Goal: Task Accomplishment & Management: Use online tool/utility

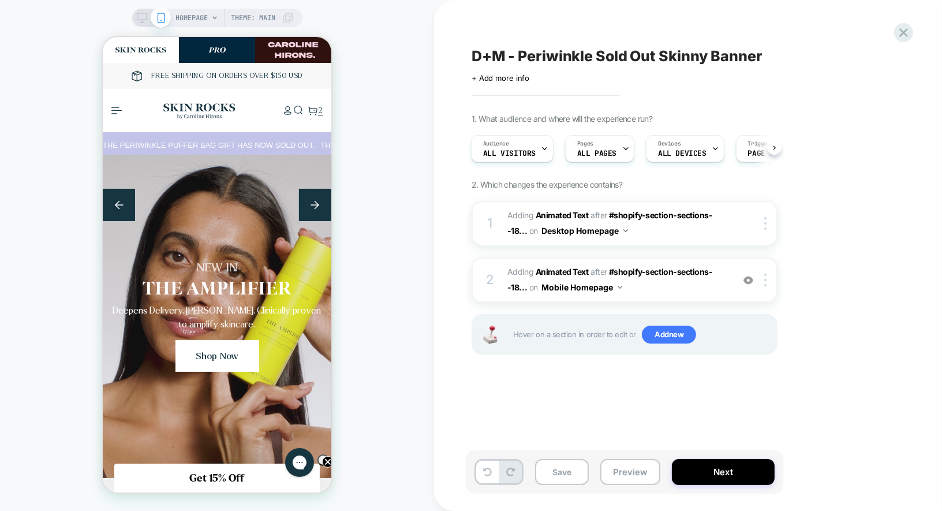
scroll to position [0, 687]
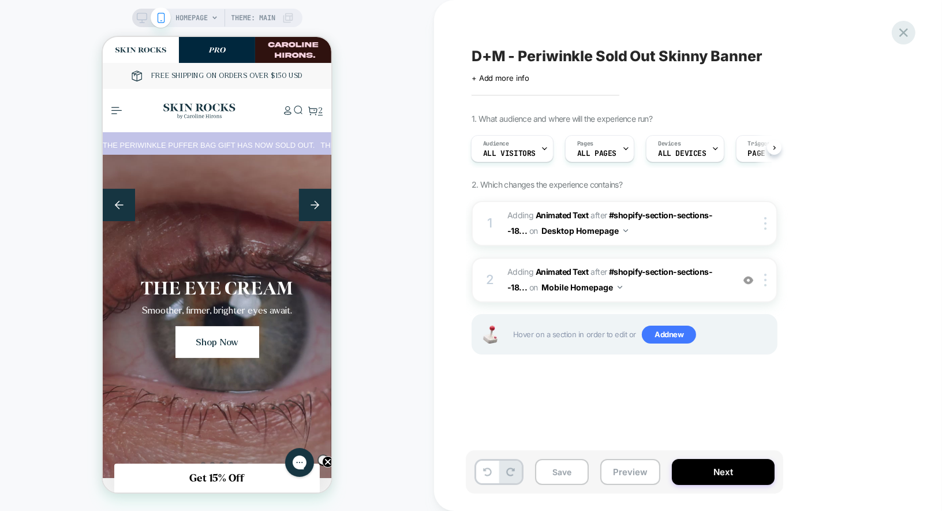
click at [897, 31] on icon at bounding box center [904, 33] width 16 height 16
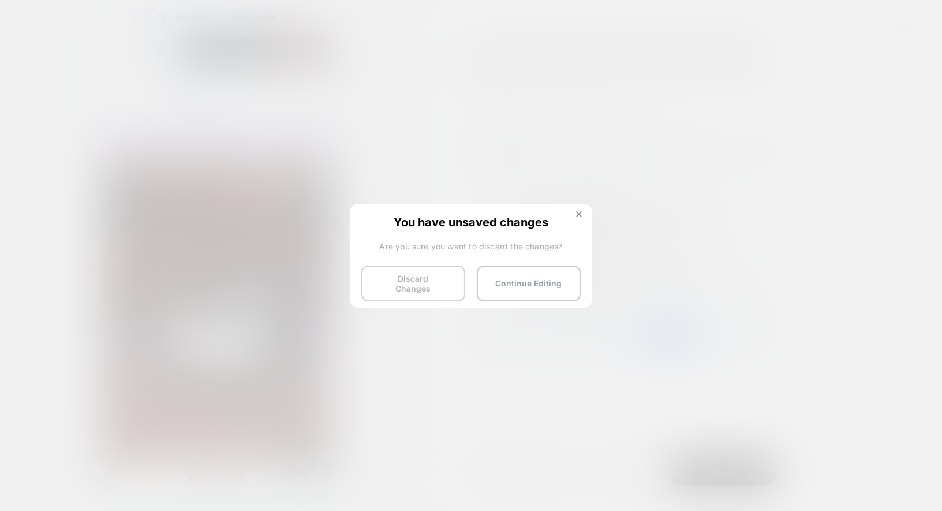
scroll to position [0, 627]
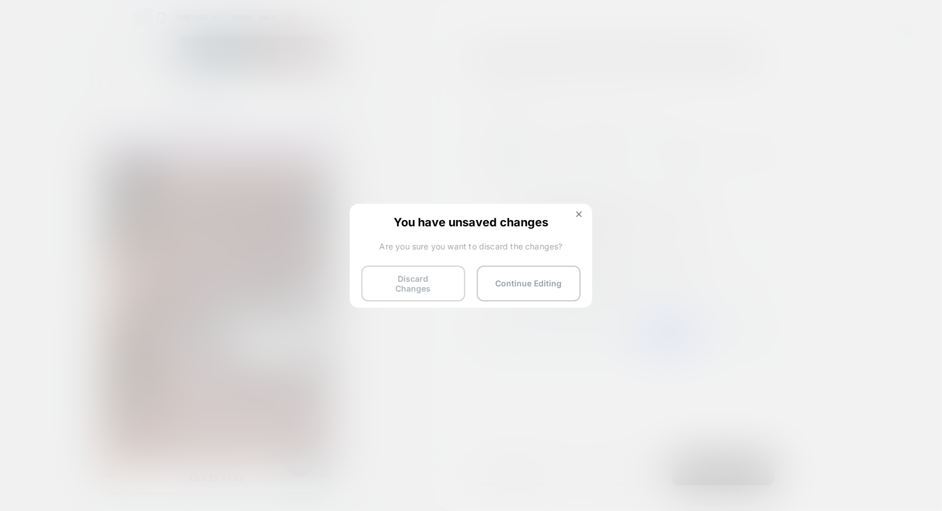
click at [394, 289] on button "Discard Changes" at bounding box center [413, 283] width 104 height 36
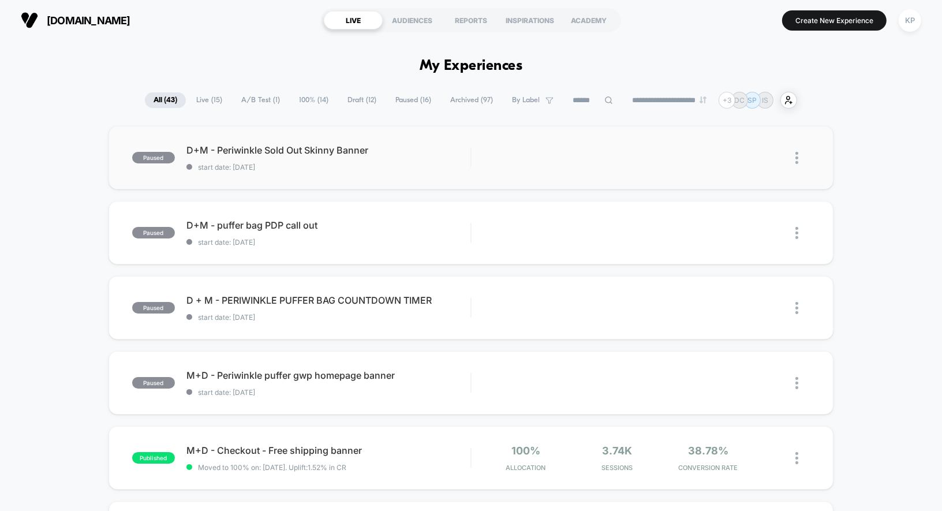
click at [796, 161] on img at bounding box center [796, 158] width 3 height 12
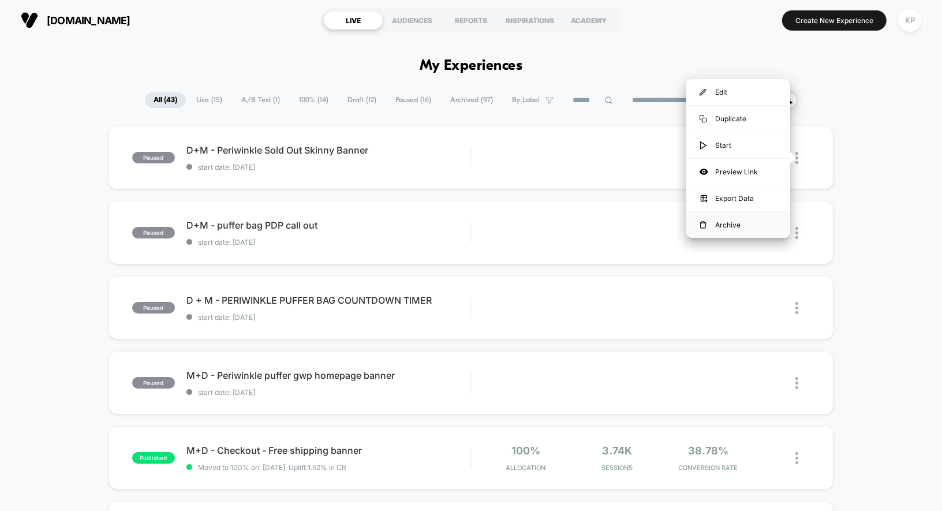
click at [706, 223] on div "Archive" at bounding box center [738, 225] width 104 height 26
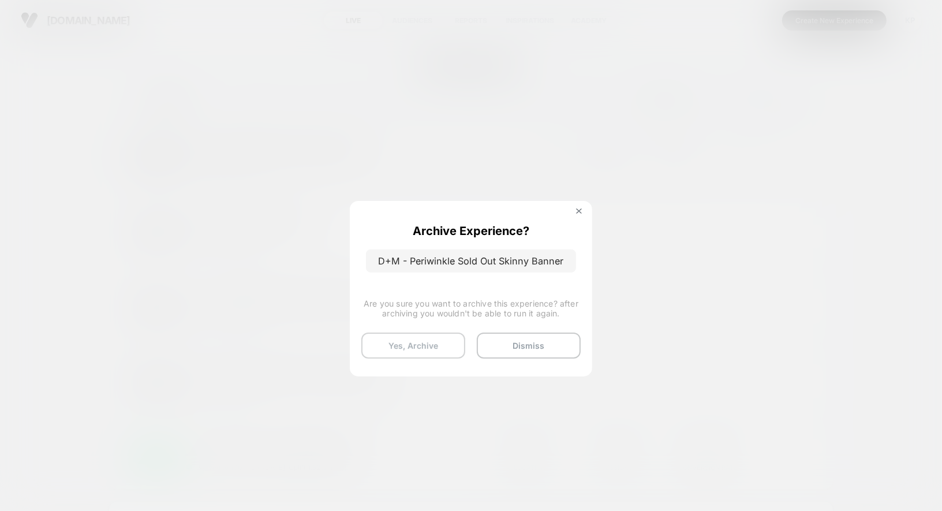
click at [446, 345] on button "Yes, Archive" at bounding box center [413, 345] width 104 height 26
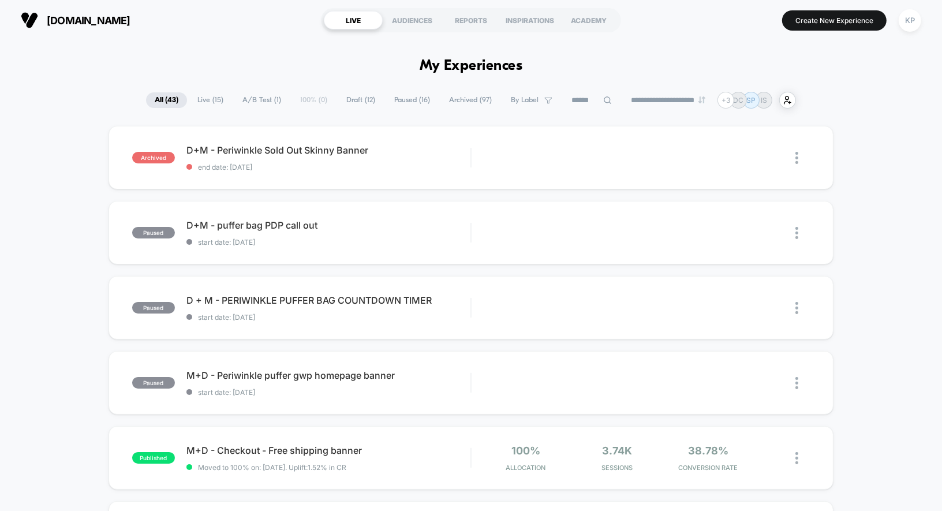
click at [356, 103] on span "Draft ( 12 )" at bounding box center [361, 100] width 46 height 16
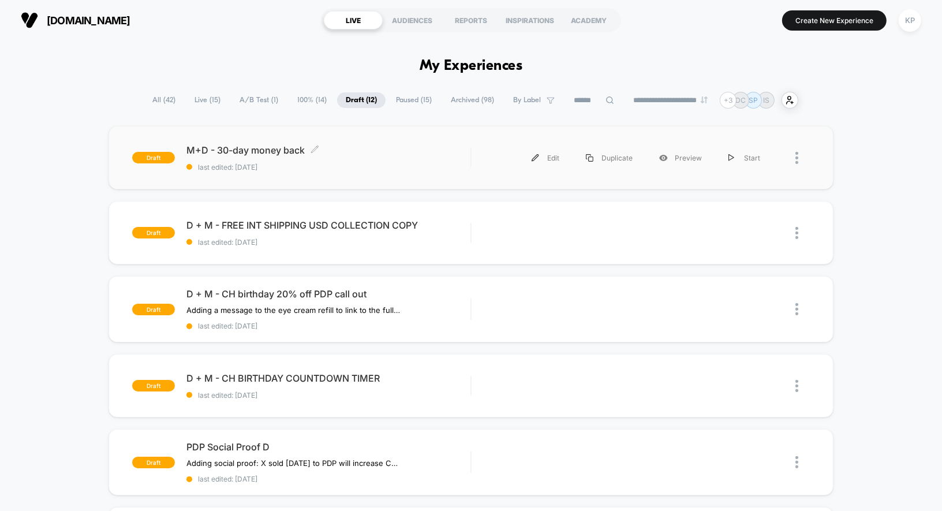
click at [255, 156] on div "M+D - 30-day money back Click to edit experience details Click to edit experien…" at bounding box center [328, 157] width 285 height 27
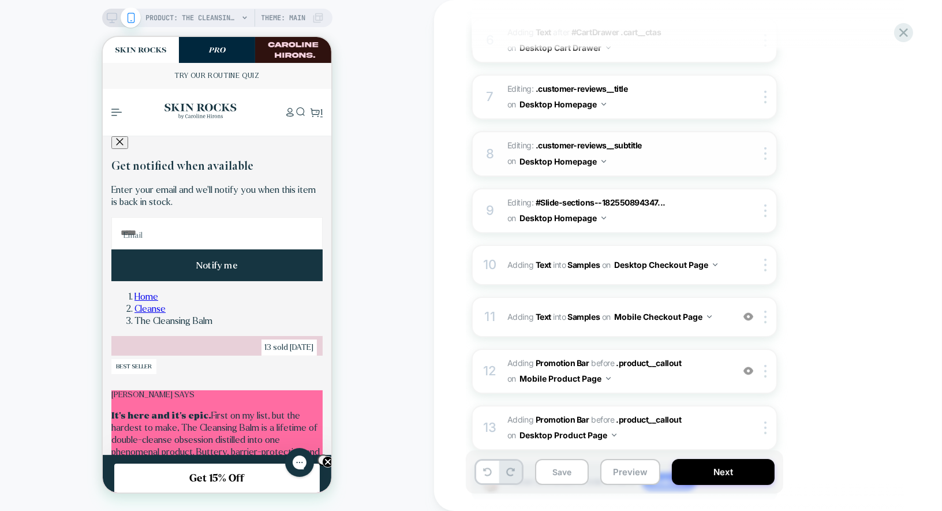
scroll to position [488, 0]
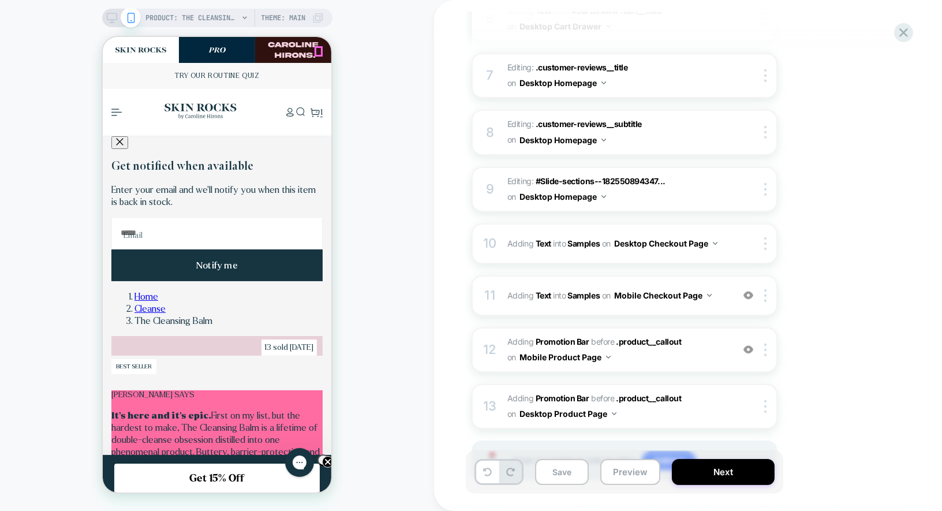
click at [515, 51] on icon "Close" at bounding box center [519, 50] width 8 height 8
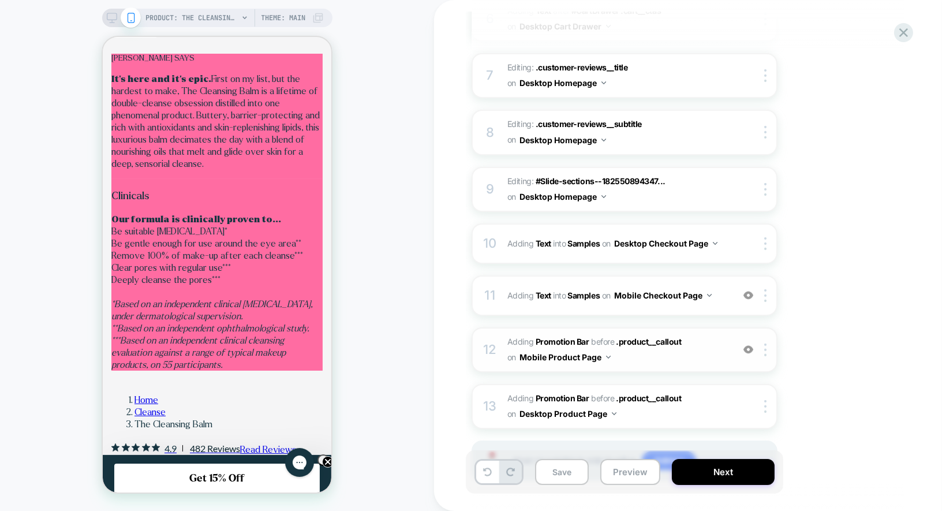
scroll to position [0, 0]
click at [667, 347] on span "#_loomi_addon_1758024946073 Adding Promotion Bar BEFORE .product__callout .prod…" at bounding box center [617, 349] width 220 height 31
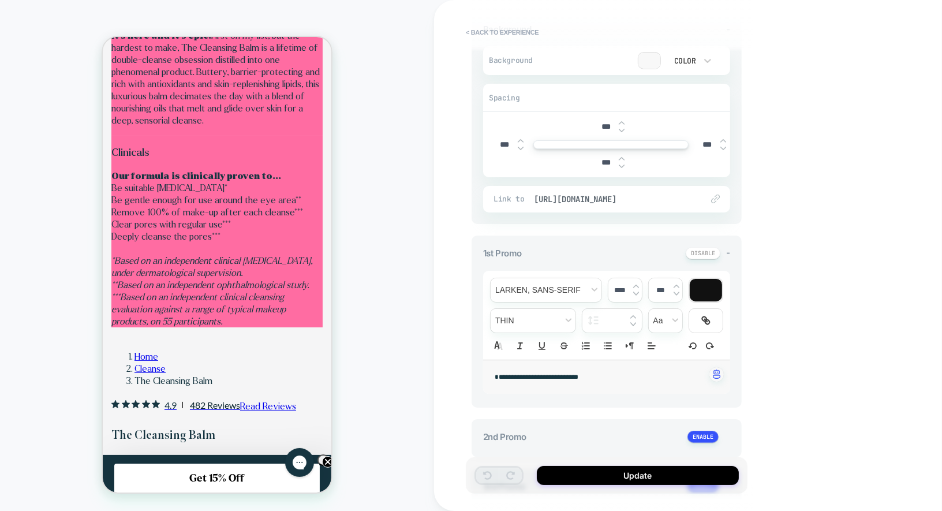
scroll to position [260, 0]
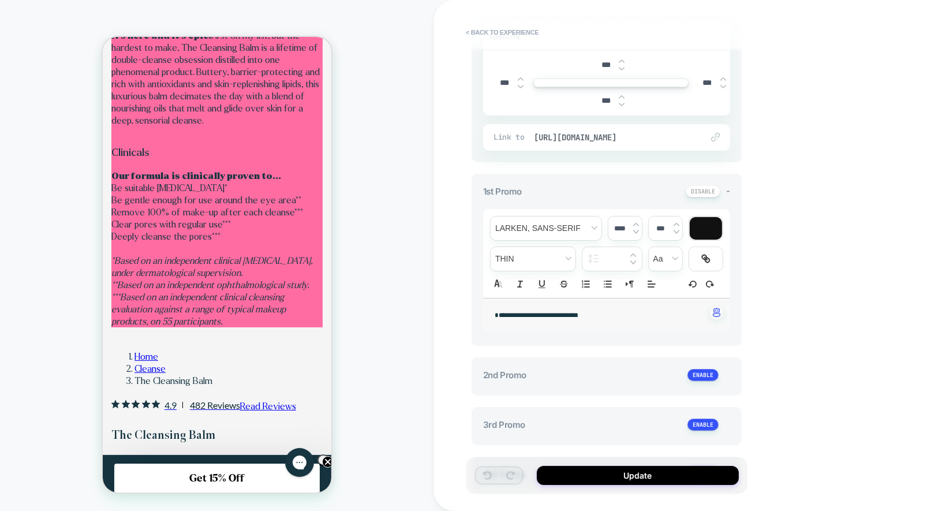
click at [573, 313] on span "**********" at bounding box center [537, 315] width 84 height 6
type input "******"
click at [573, 313] on span "**********" at bounding box center [537, 315] width 84 height 6
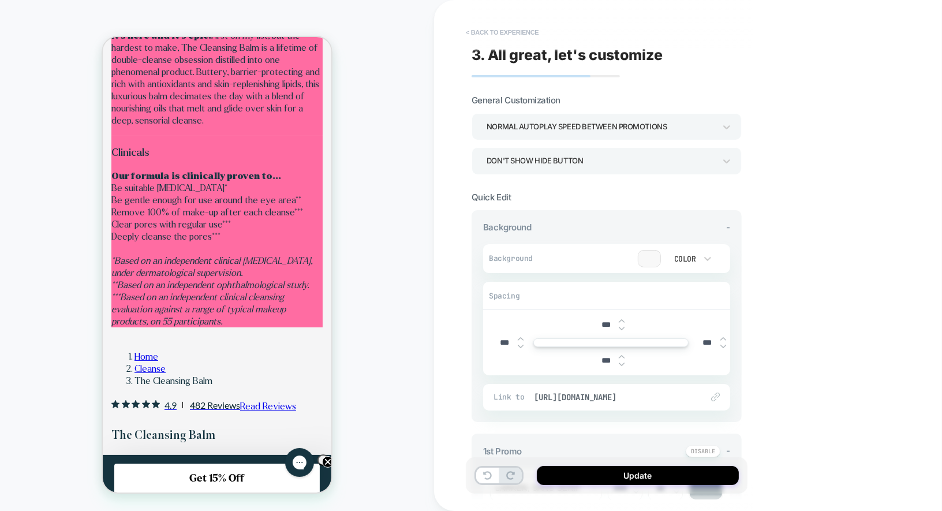
click at [478, 35] on button "< Back to experience" at bounding box center [502, 32] width 84 height 18
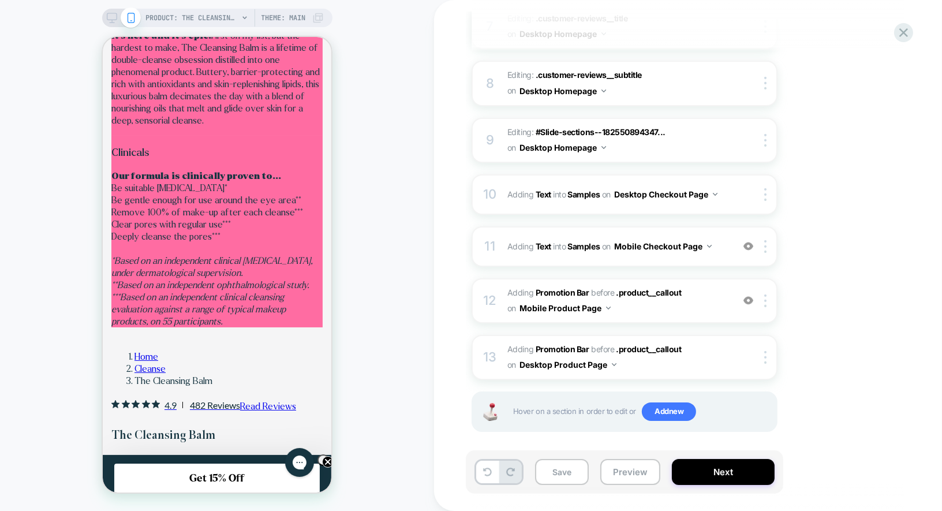
scroll to position [0, 398]
click at [765, 352] on img at bounding box center [765, 357] width 2 height 13
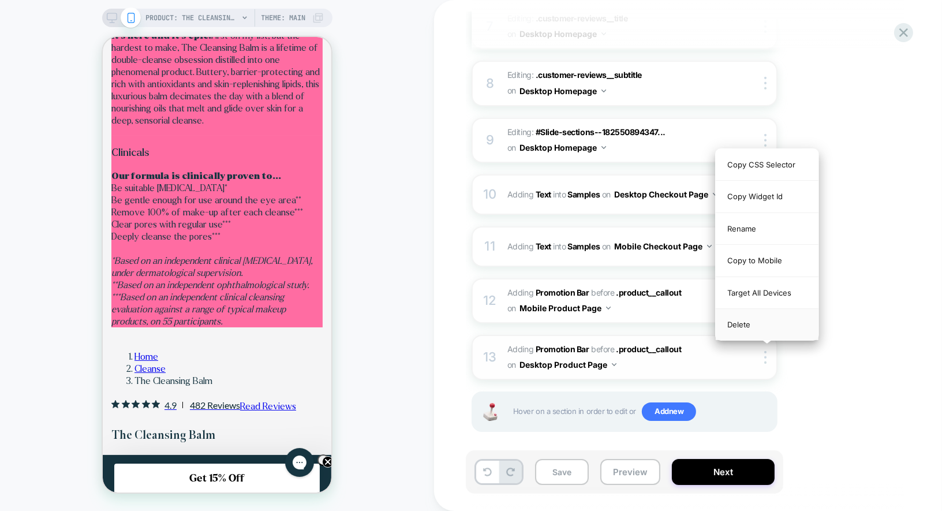
click at [751, 321] on div "Delete" at bounding box center [767, 324] width 103 height 31
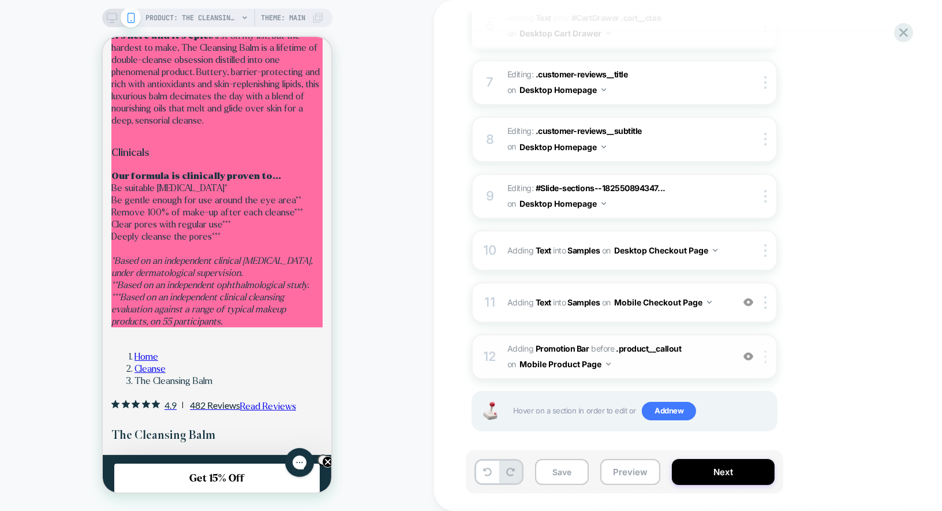
click at [768, 355] on div at bounding box center [767, 356] width 19 height 13
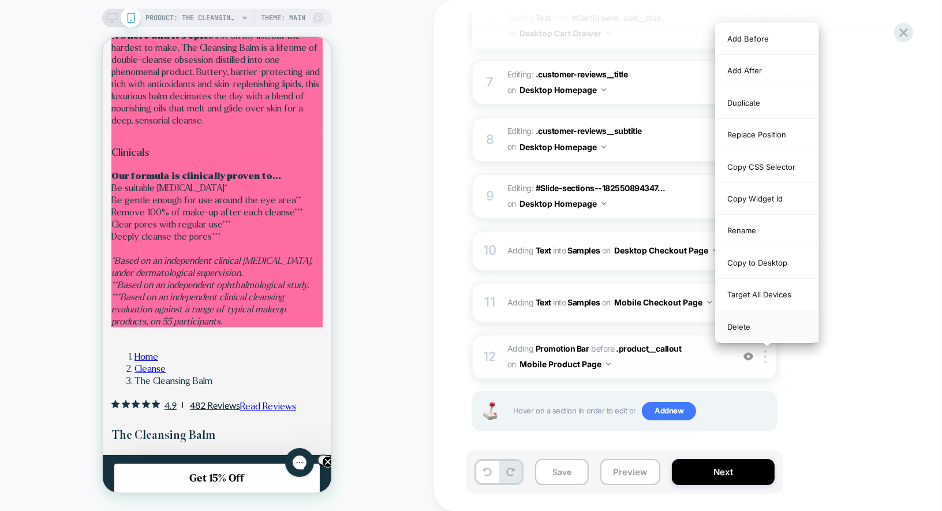
click at [747, 323] on div "Delete" at bounding box center [767, 326] width 103 height 31
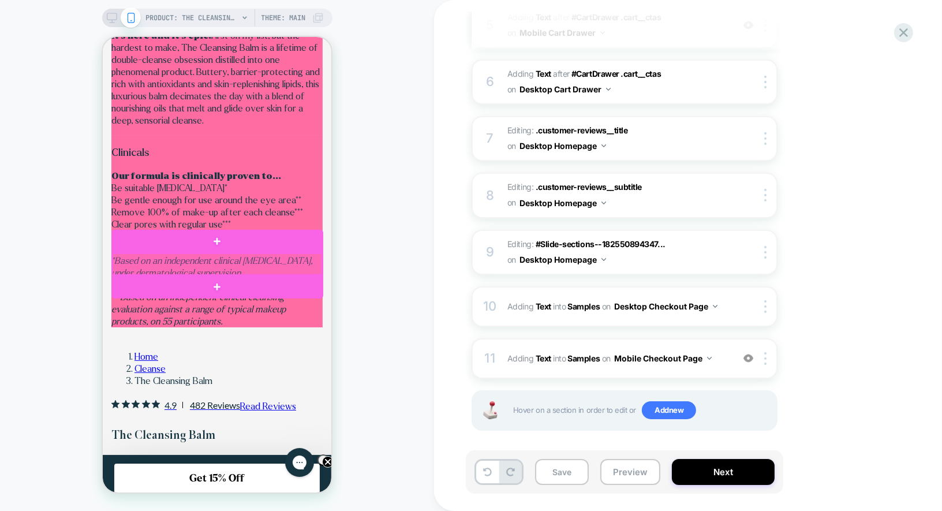
click at [250, 262] on div at bounding box center [216, 263] width 209 height 21
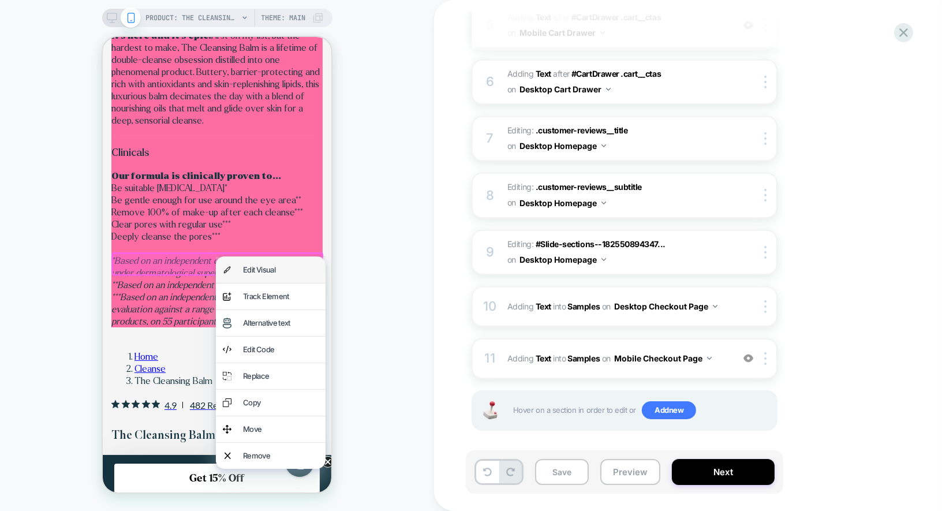
click at [250, 267] on div "Edit Visual" at bounding box center [280, 269] width 76 height 12
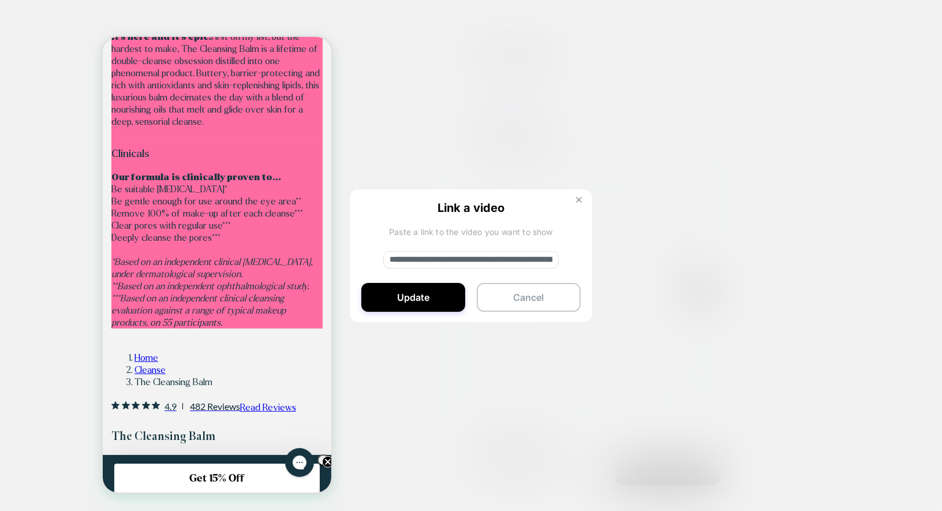
click at [581, 200] on img at bounding box center [579, 200] width 6 height 6
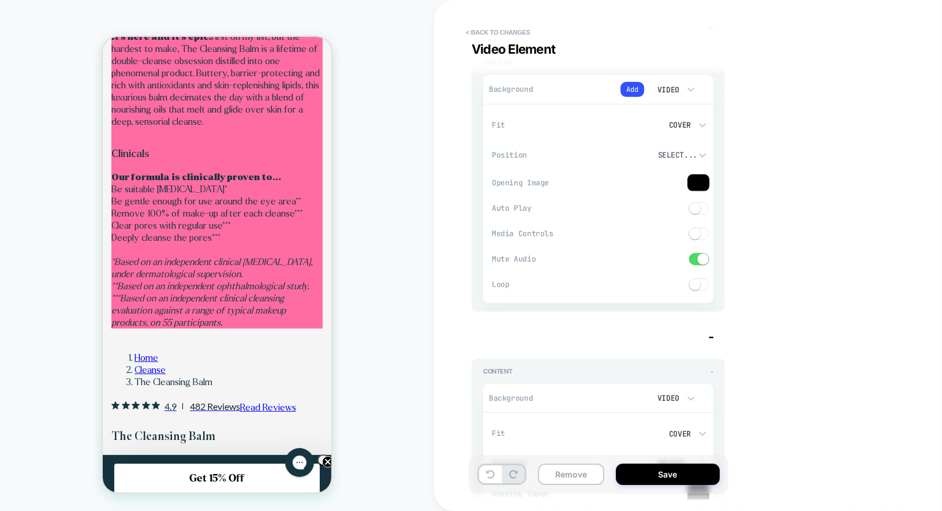
scroll to position [348, 0]
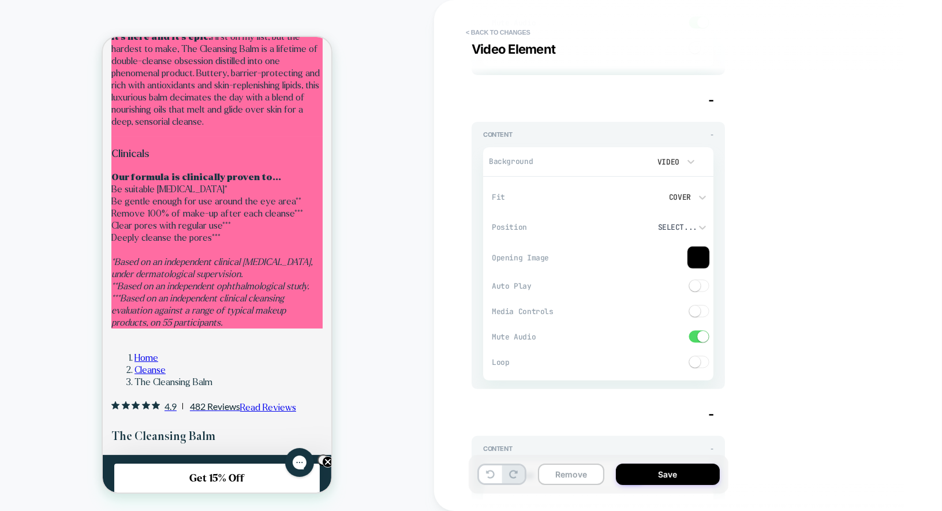
type textarea "*"
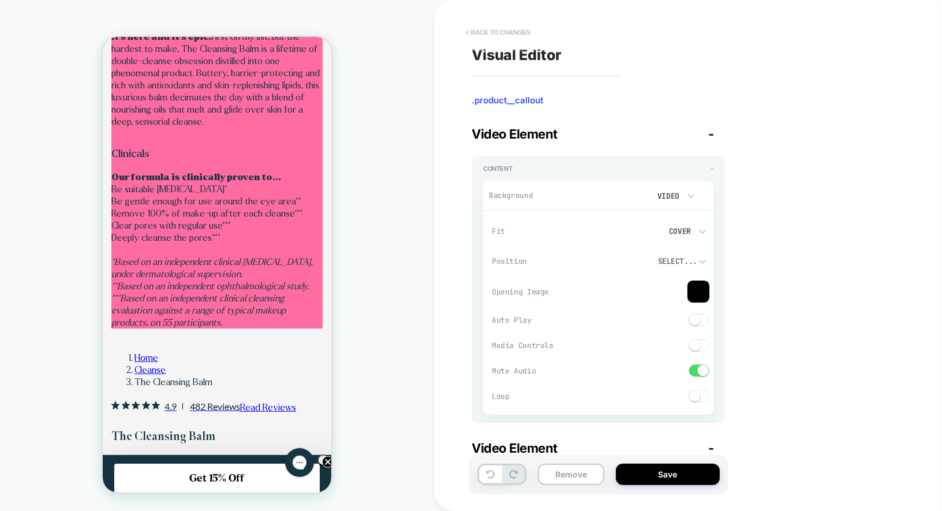
click at [496, 34] on button "< Back to changes" at bounding box center [498, 32] width 76 height 18
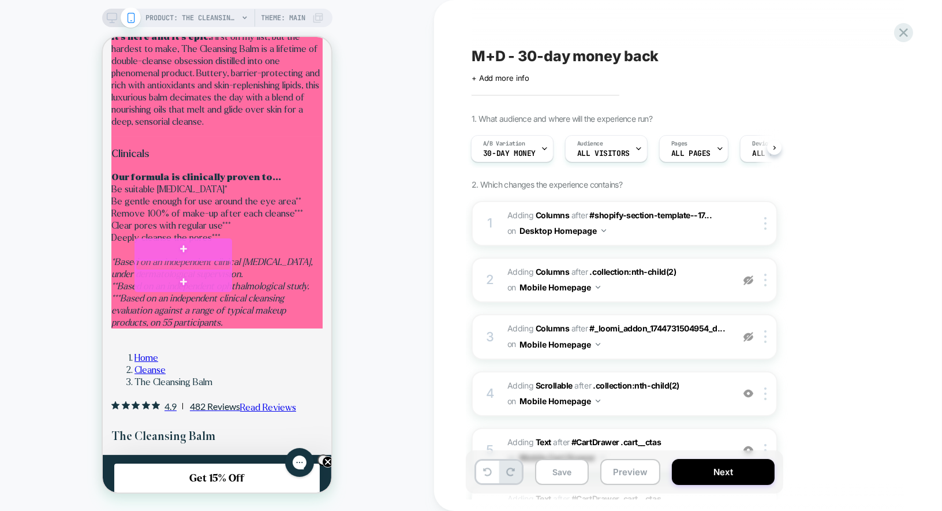
click at [217, 262] on div at bounding box center [182, 265] width 95 height 10
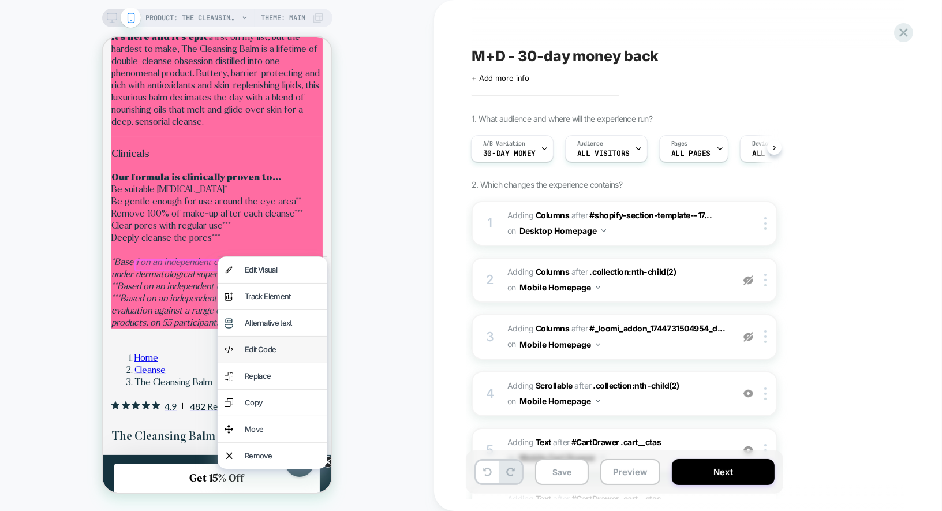
click at [255, 345] on div "Edit Code" at bounding box center [282, 349] width 76 height 12
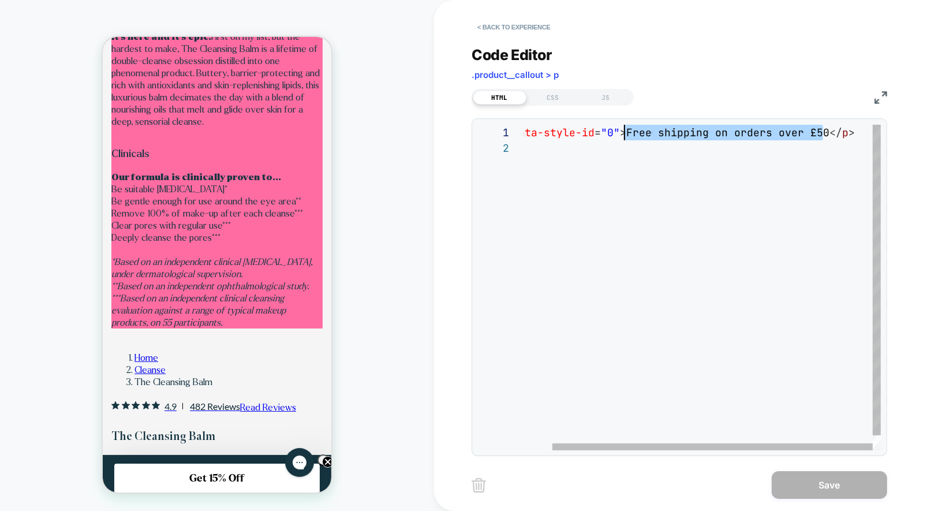
drag, startPoint x: 822, startPoint y: 132, endPoint x: 626, endPoint y: 129, distance: 196.8
click at [626, 129] on div "< p data-style-id = "0" > Free shipping on orders over £50 </ p >" at bounding box center [687, 295] width 388 height 341
type textarea "**********"
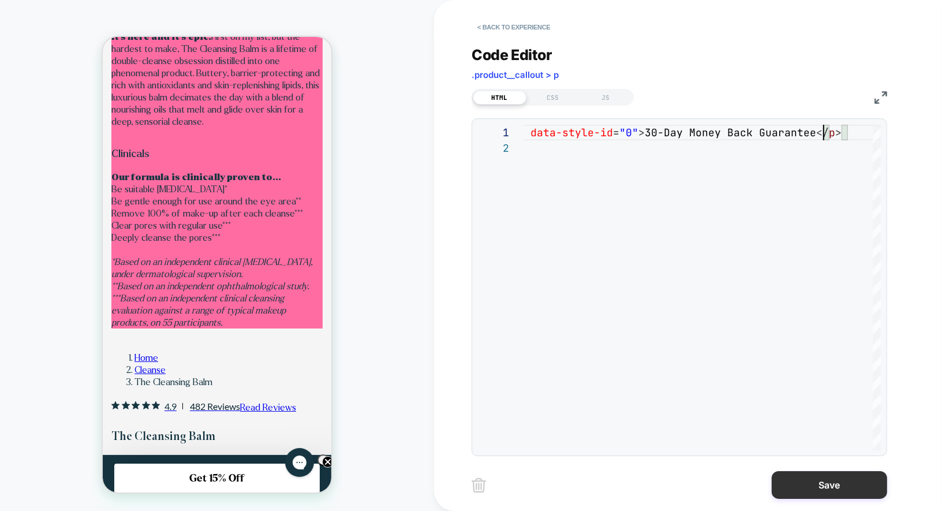
click at [854, 482] on button "Save" at bounding box center [829, 485] width 115 height 28
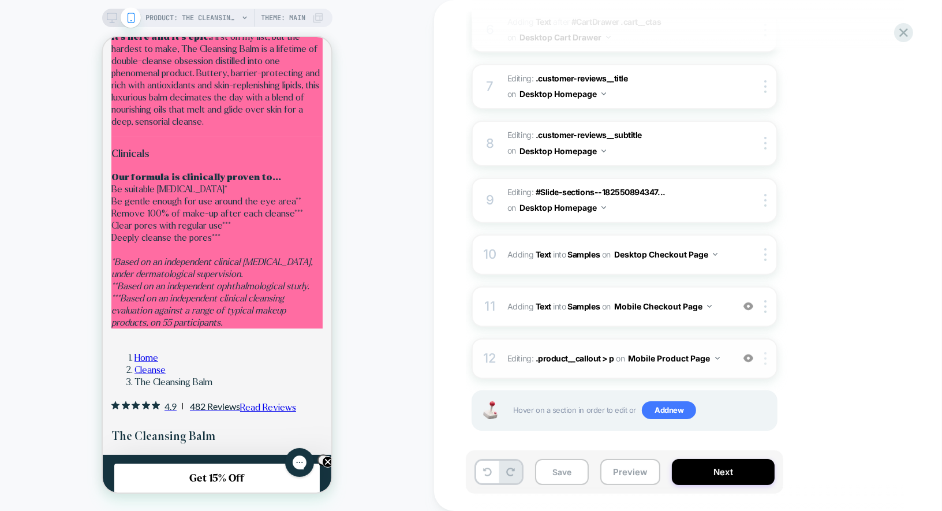
click at [769, 355] on div at bounding box center [767, 358] width 19 height 13
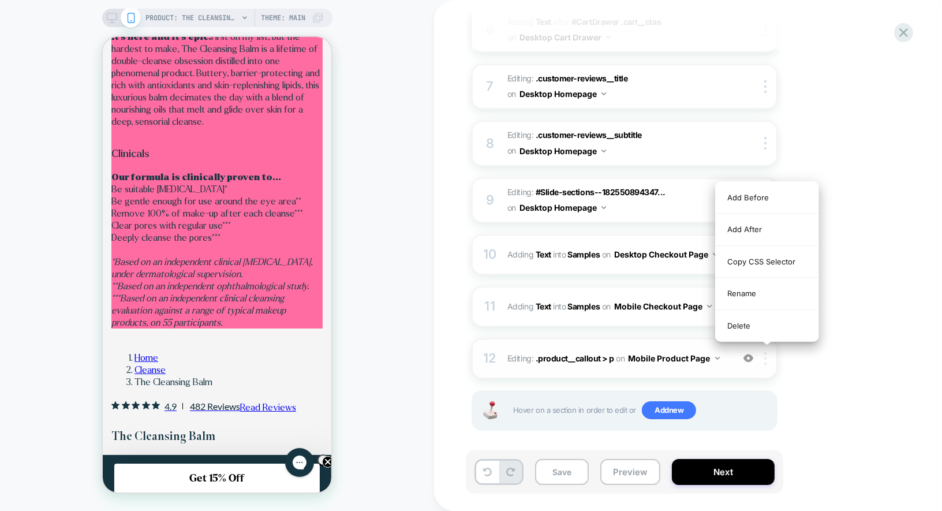
click at [768, 355] on div at bounding box center [767, 358] width 19 height 13
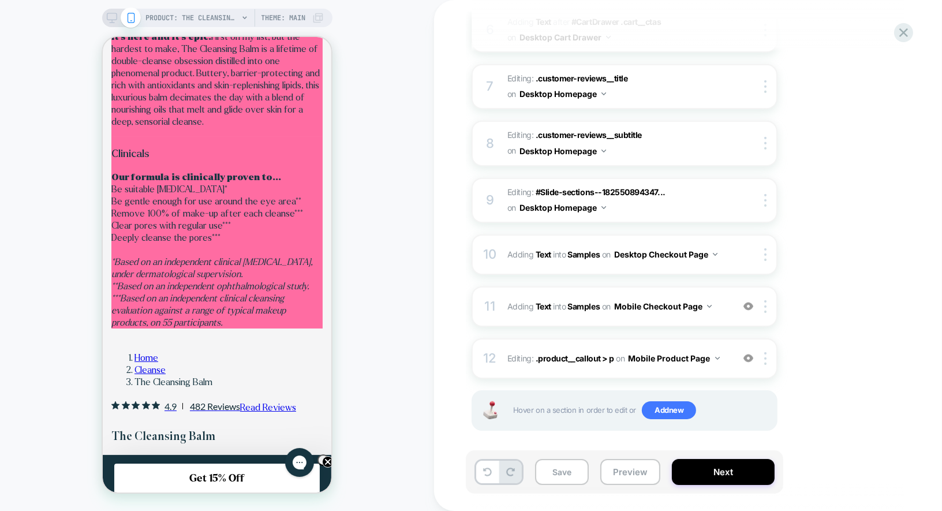
click at [109, 18] on icon at bounding box center [112, 18] width 10 height 10
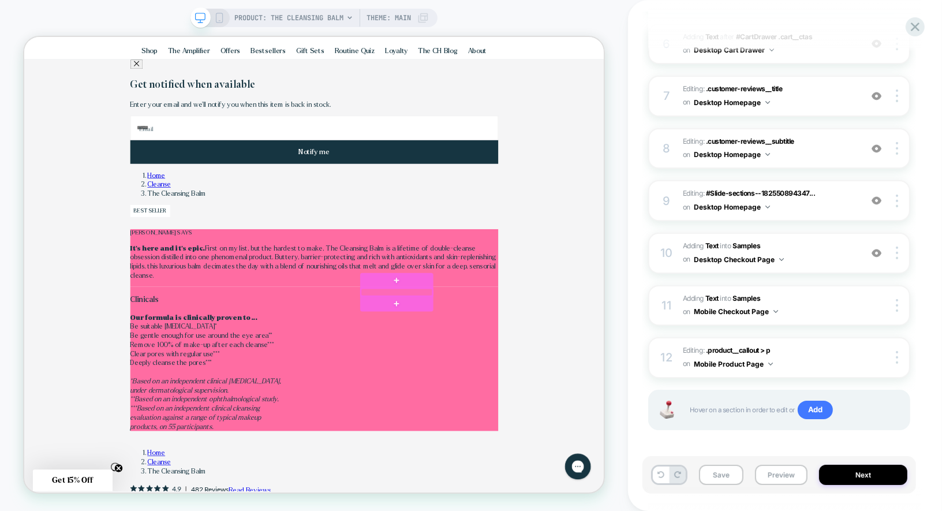
click at [551, 374] on div at bounding box center [520, 377] width 95 height 10
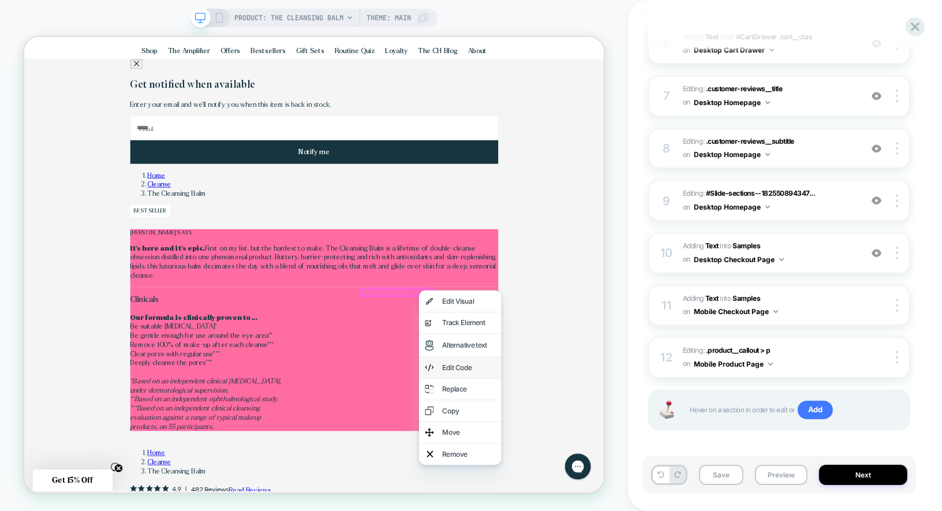
click at [604, 483] on div "Edit Code" at bounding box center [606, 477] width 110 height 28
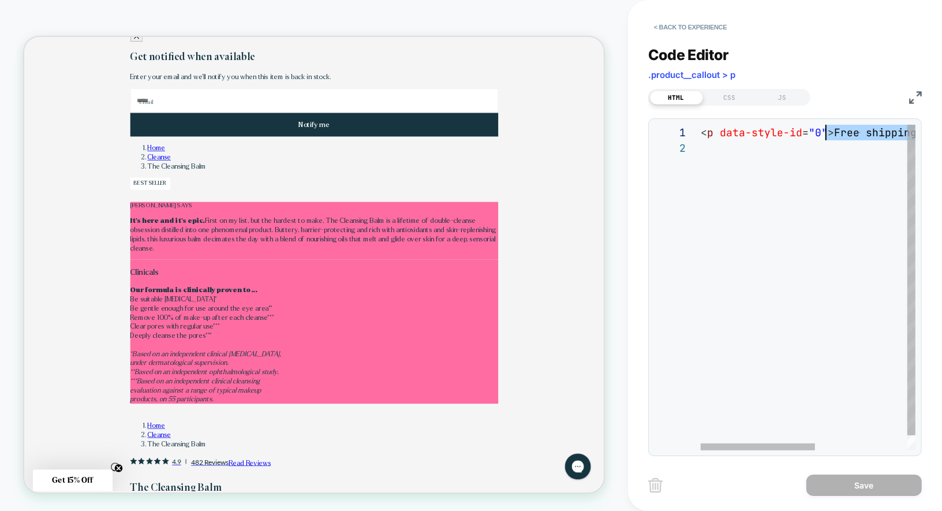
drag, startPoint x: 856, startPoint y: 130, endPoint x: 826, endPoint y: 133, distance: 30.1
click at [826, 133] on div "< p data-style-id = "0" > Free shipping on orders over £50 </ p >" at bounding box center [895, 295] width 388 height 341
click at [878, 216] on div "< p data-style-id = "0" 30-Day Money Back Guarantee </ p >" at bounding box center [882, 295] width 363 height 341
click at [813, 155] on div "< p data-style-id = "0" > Free shipping on orders over £50 </ p >" at bounding box center [895, 294] width 388 height 341
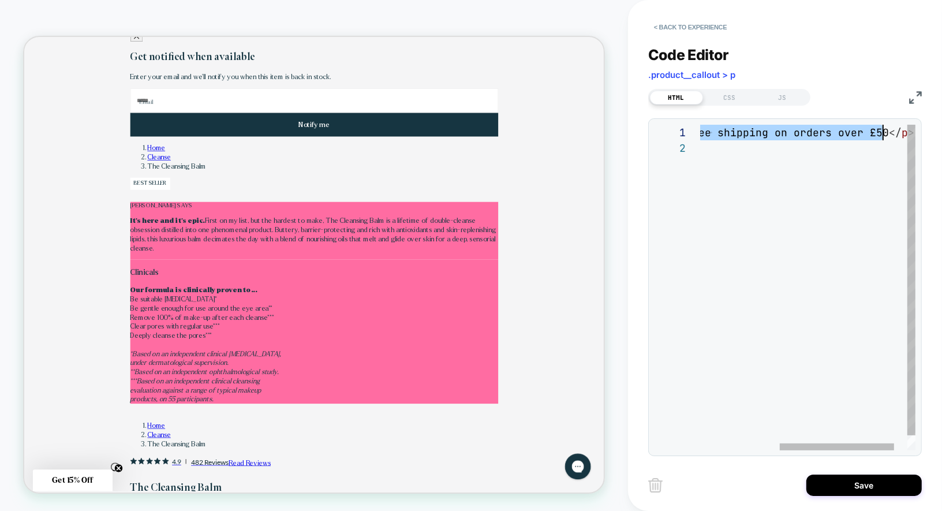
drag, startPoint x: 831, startPoint y: 129, endPoint x: 879, endPoint y: 131, distance: 47.9
click at [879, 131] on div "< p data-style-id = "0" > Free shipping on orders over £50 </ p >" at bounding box center [746, 295] width 388 height 341
type textarea "**********"
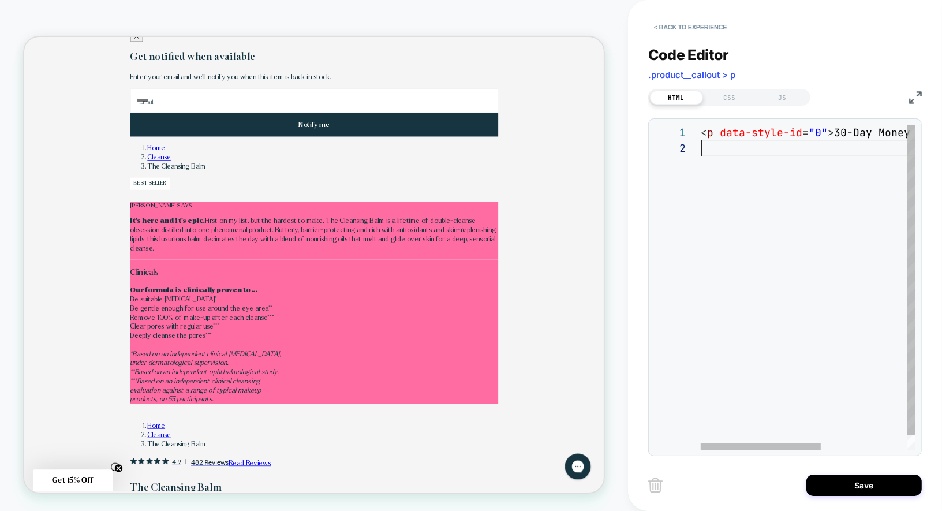
click at [851, 148] on div "< p data-style-id = "0" > 30-Day Money Back Guarantee </ p >" at bounding box center [885, 295] width 369 height 341
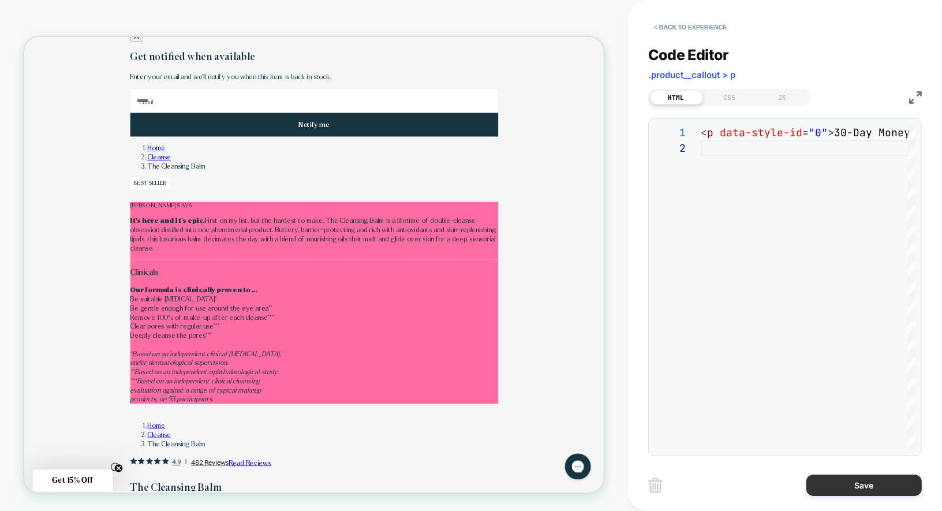
click at [877, 484] on button "Save" at bounding box center [863, 484] width 115 height 21
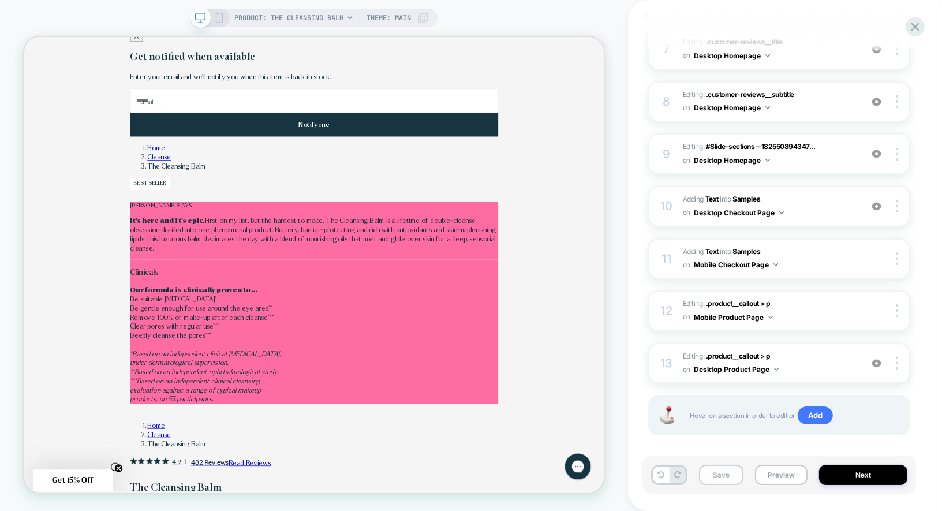
click at [716, 477] on button "Save" at bounding box center [721, 475] width 44 height 20
click at [918, 30] on icon at bounding box center [915, 27] width 9 height 9
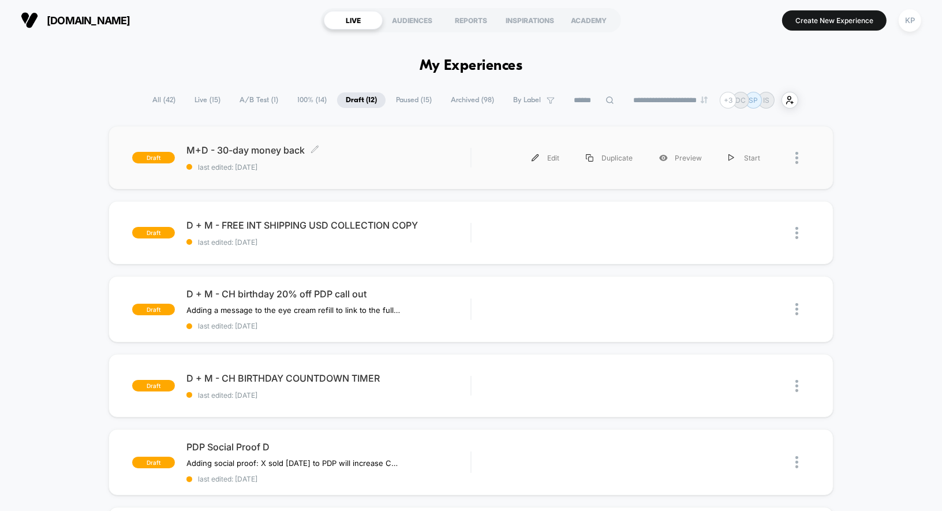
click at [226, 148] on span "M+D - 30-day money back Click to edit experience details" at bounding box center [328, 150] width 285 height 12
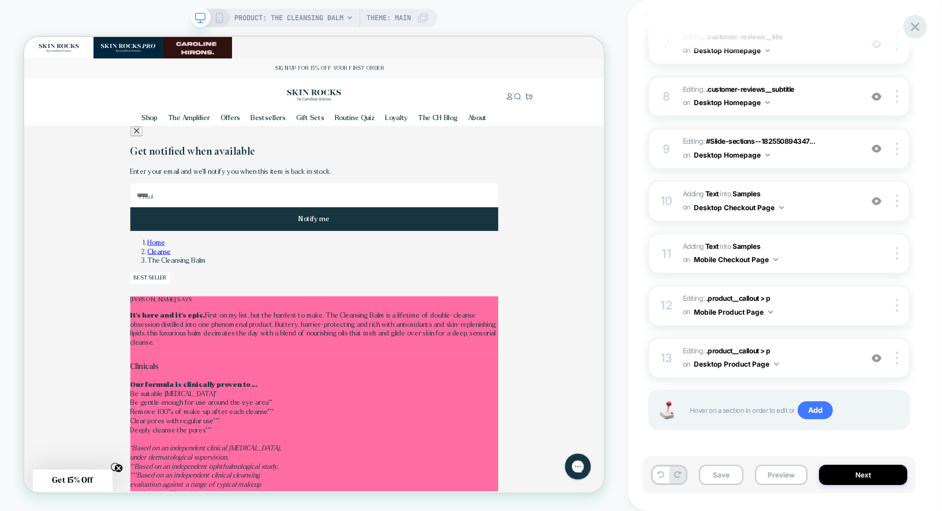
click at [923, 27] on div at bounding box center [915, 27] width 24 height 24
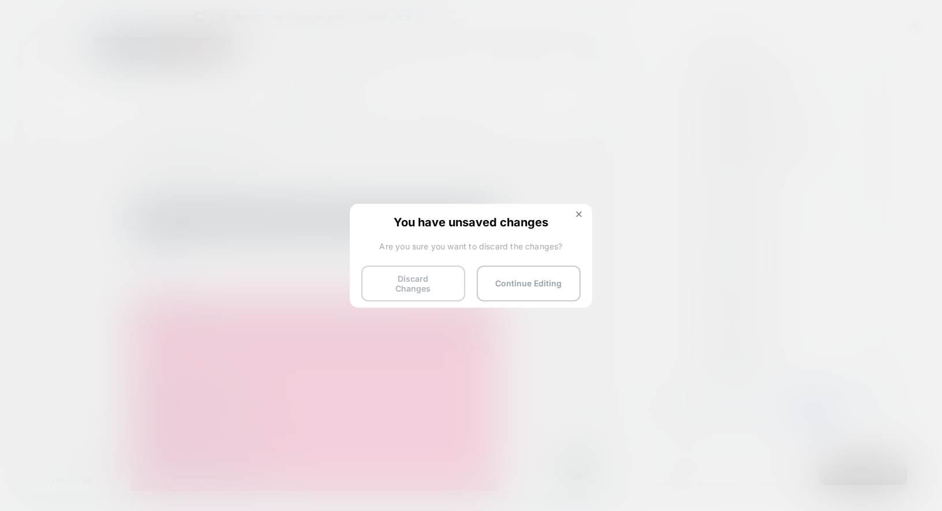
click at [439, 277] on button "Discard Changes" at bounding box center [413, 283] width 104 height 36
